Goal: Check status: Check status

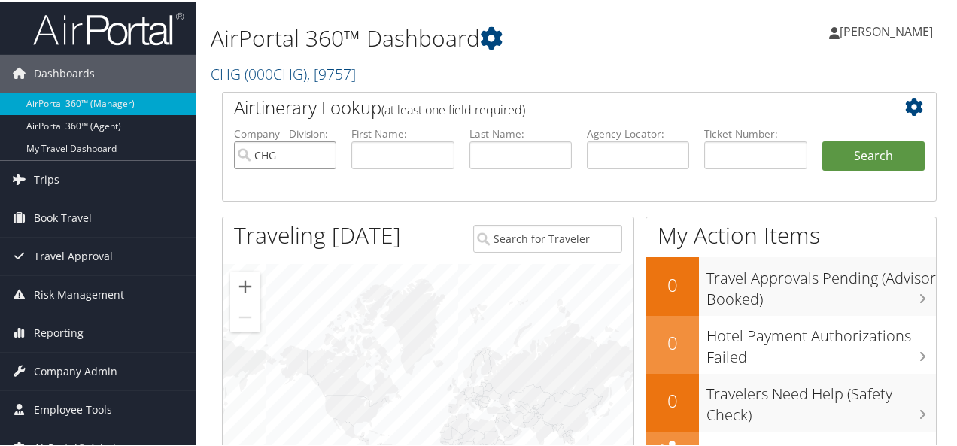
click at [321, 151] on input "CHG" at bounding box center [285, 154] width 102 height 28
click at [491, 162] on input "text" at bounding box center [520, 154] width 102 height 28
click at [526, 150] on input "text" at bounding box center [520, 154] width 102 height 28
paste input "[PERSON_NAME]"
type input "[PERSON_NAME]"
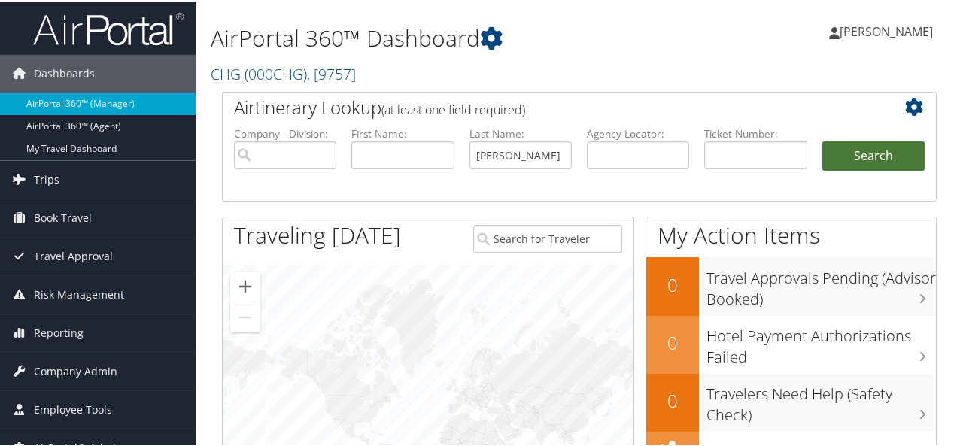
click at [842, 156] on button "Search" at bounding box center [873, 155] width 102 height 30
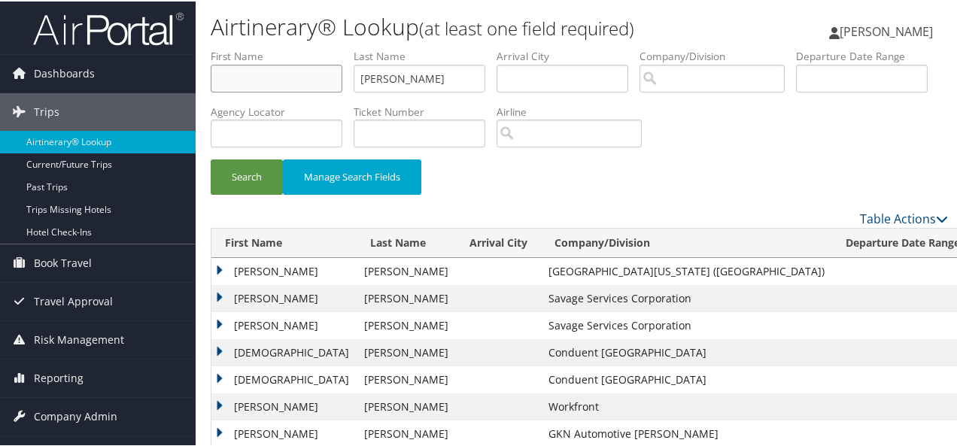
click at [277, 77] on input "text" at bounding box center [277, 77] width 132 height 28
paste input "ODESMA"
type input "ODESMA"
click at [253, 180] on button "Search" at bounding box center [247, 175] width 72 height 35
